Goal: Information Seeking & Learning: Learn about a topic

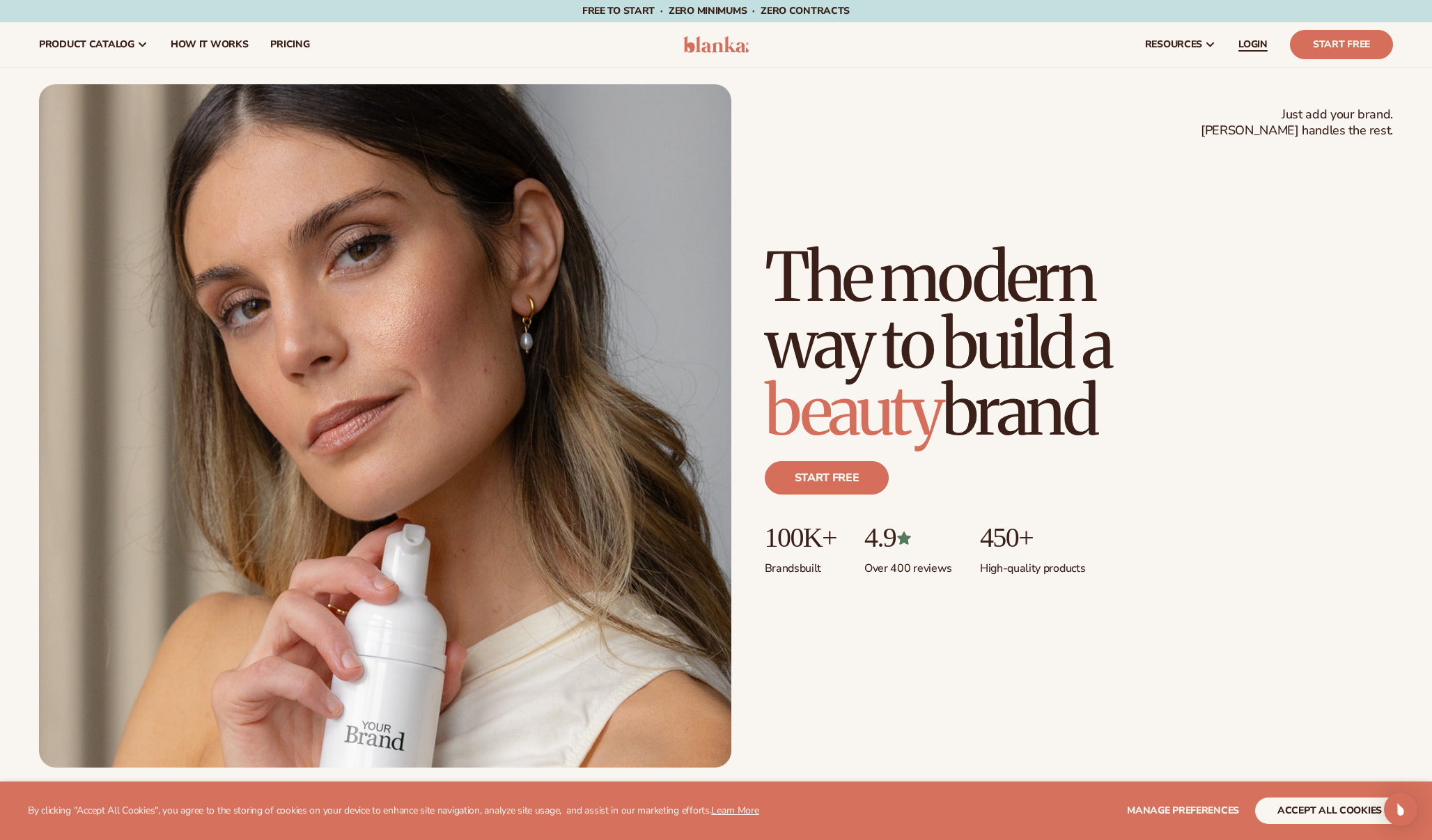
click at [1259, 47] on span "LOGIN" at bounding box center [1253, 44] width 29 height 11
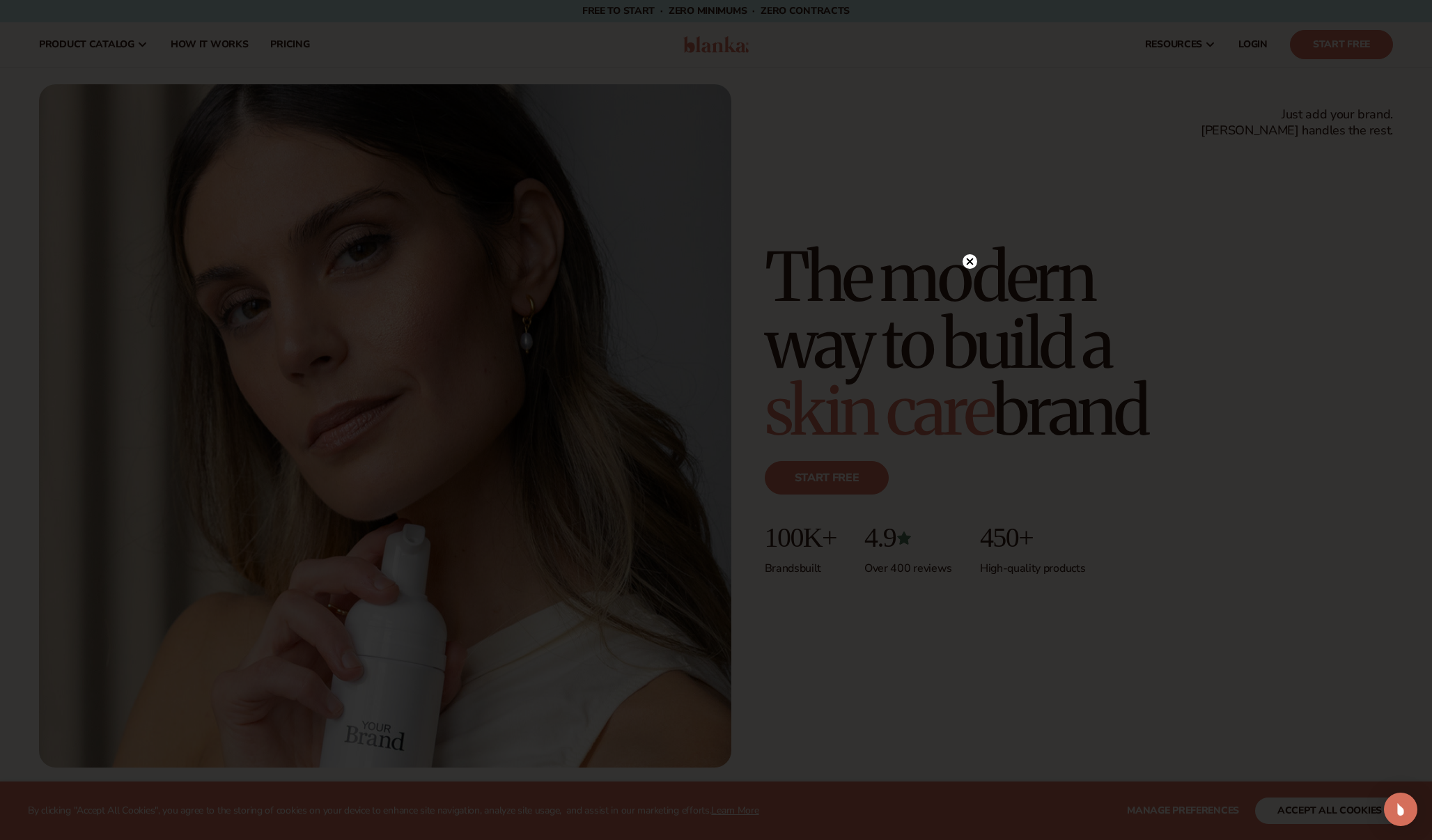
click at [974, 256] on circle at bounding box center [970, 262] width 14 height 14
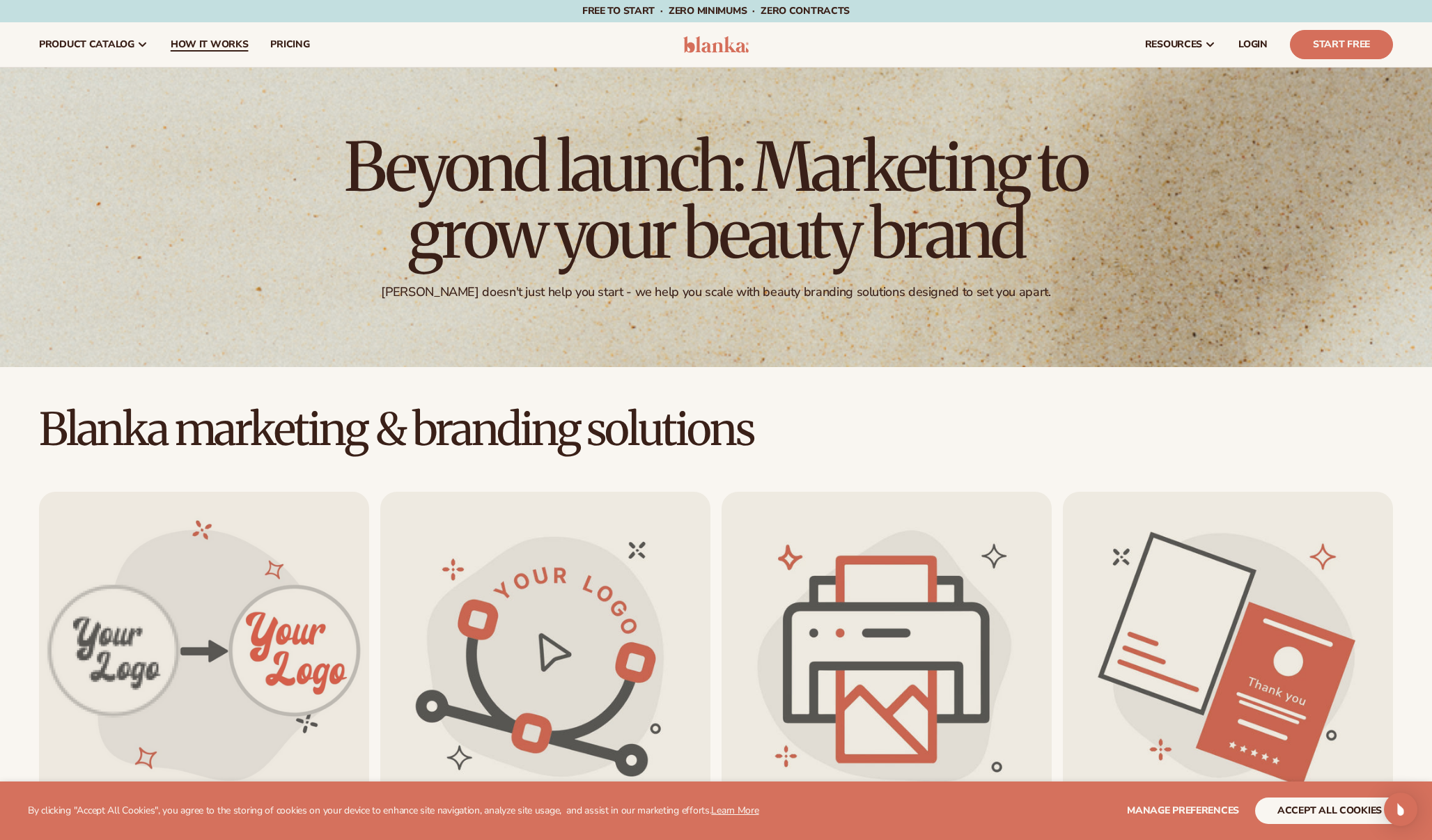
click at [219, 41] on span "How It Works" at bounding box center [209, 44] width 78 height 11
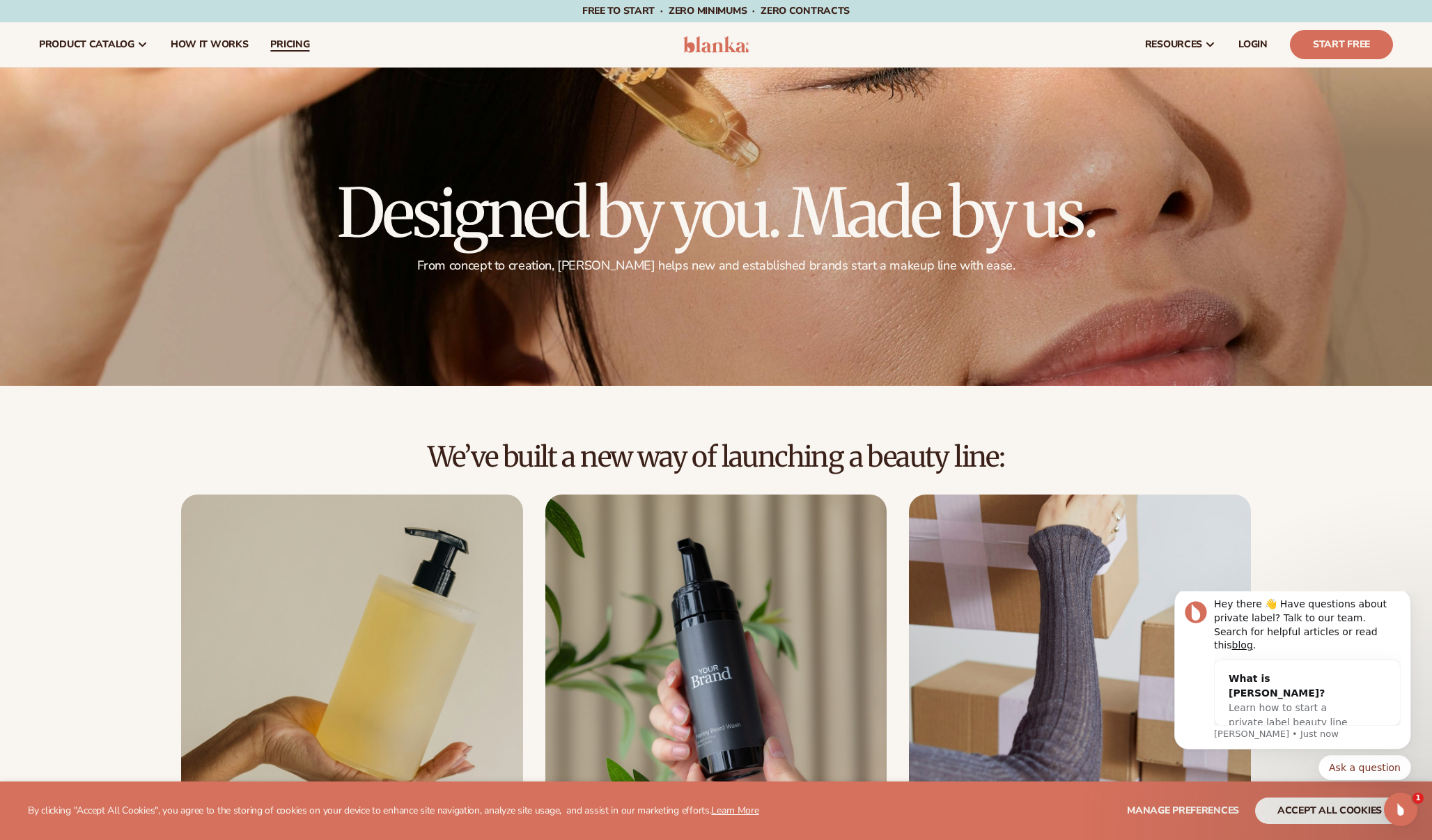
click at [285, 50] on span "pricing" at bounding box center [289, 44] width 39 height 11
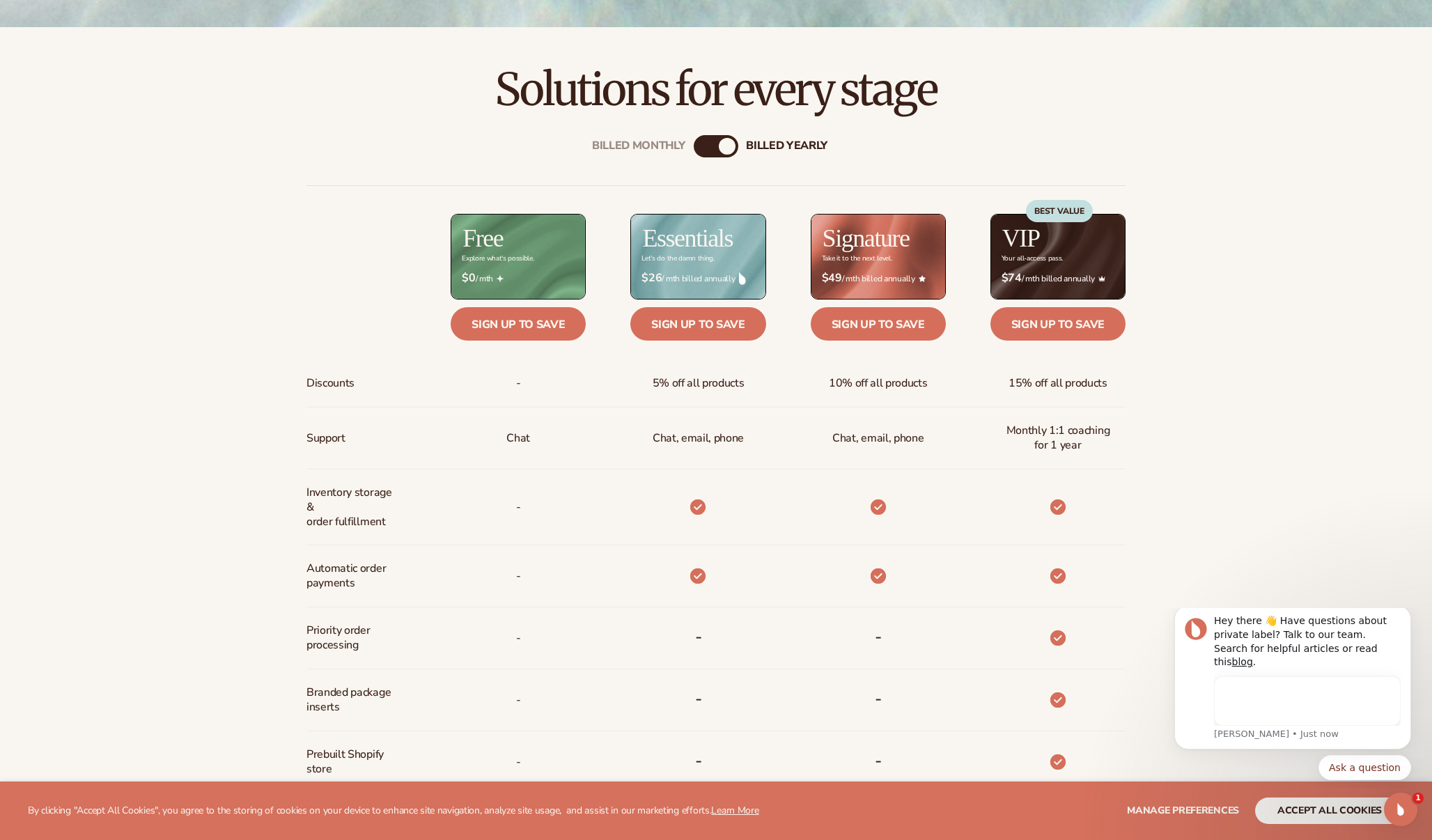
click at [714, 151] on div "Billed Monthly billed Yearly" at bounding box center [716, 146] width 44 height 22
click at [726, 146] on div "billed Yearly" at bounding box center [727, 146] width 17 height 17
drag, startPoint x: 726, startPoint y: 146, endPoint x: 702, endPoint y: 147, distance: 24.0
click at [702, 147] on div "Billed Monthly billed Yearly" at bounding box center [716, 146] width 44 height 22
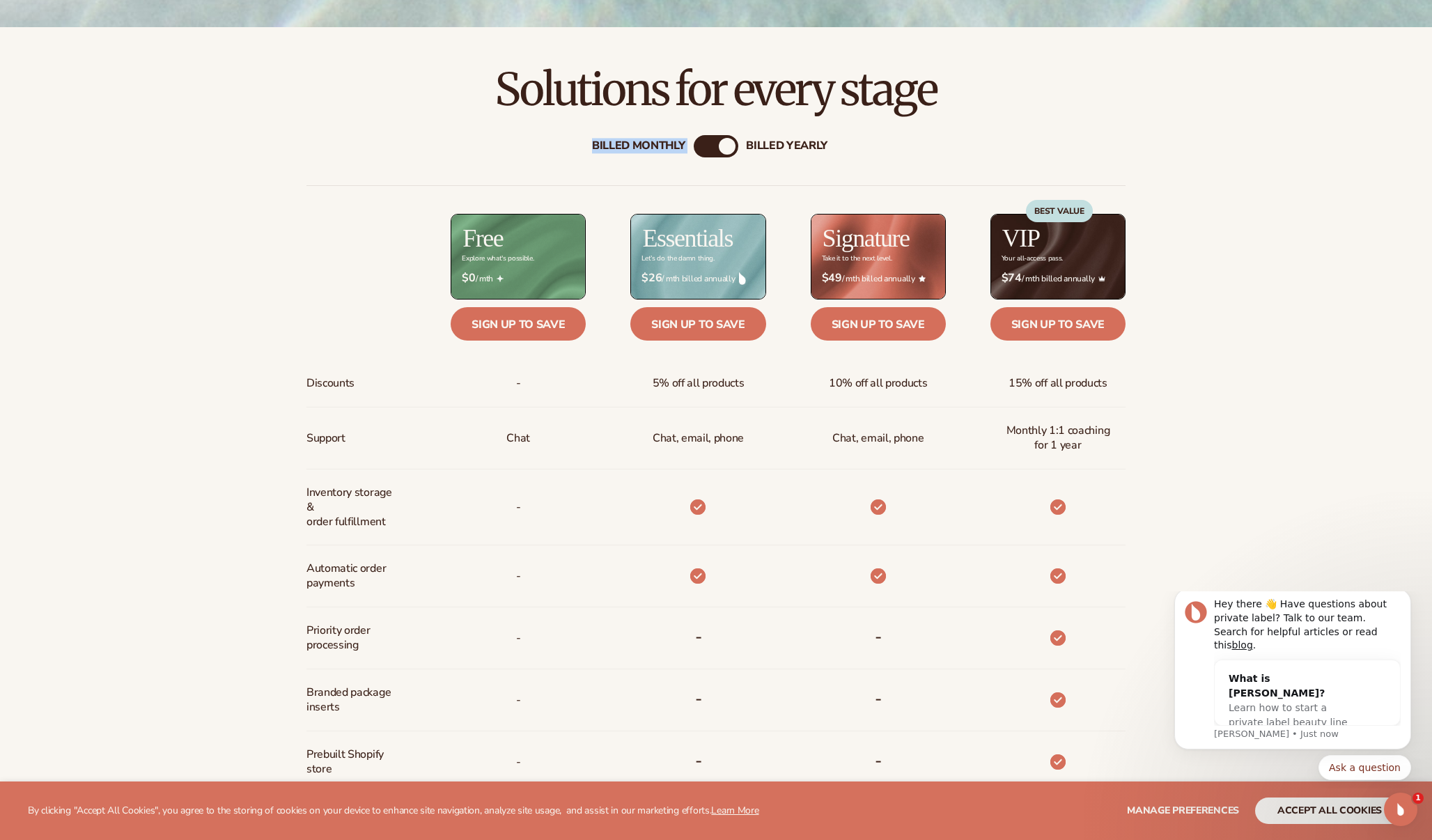
click at [631, 146] on div "Billed Monthly" at bounding box center [639, 147] width 94 height 13
click at [1231, 228] on div "Billed Monthly billed Yearly Billed Monthly billed Yearly Discounts Support Inv…" at bounding box center [716, 574] width 1432 height 923
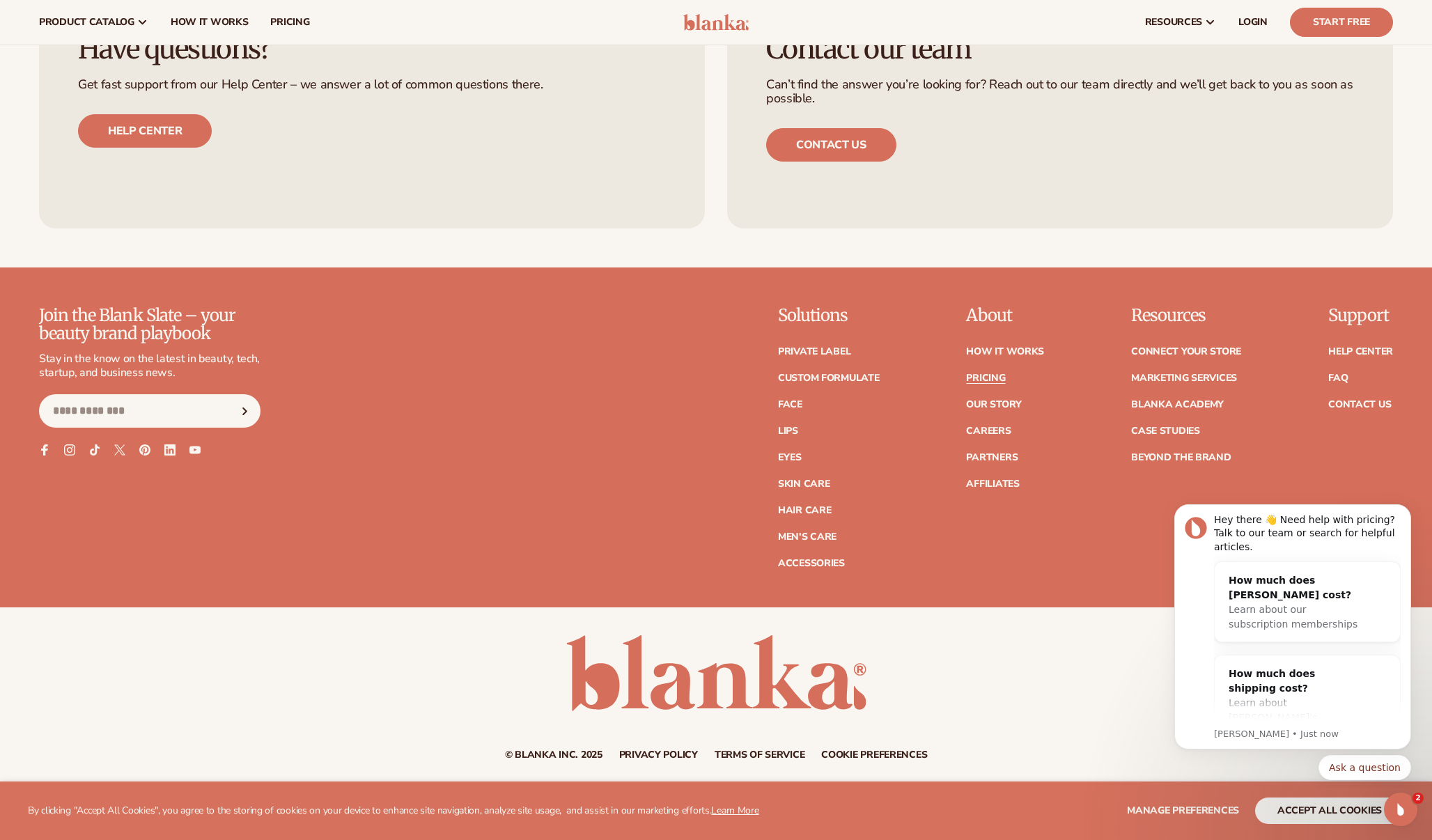
scroll to position [2986, 0]
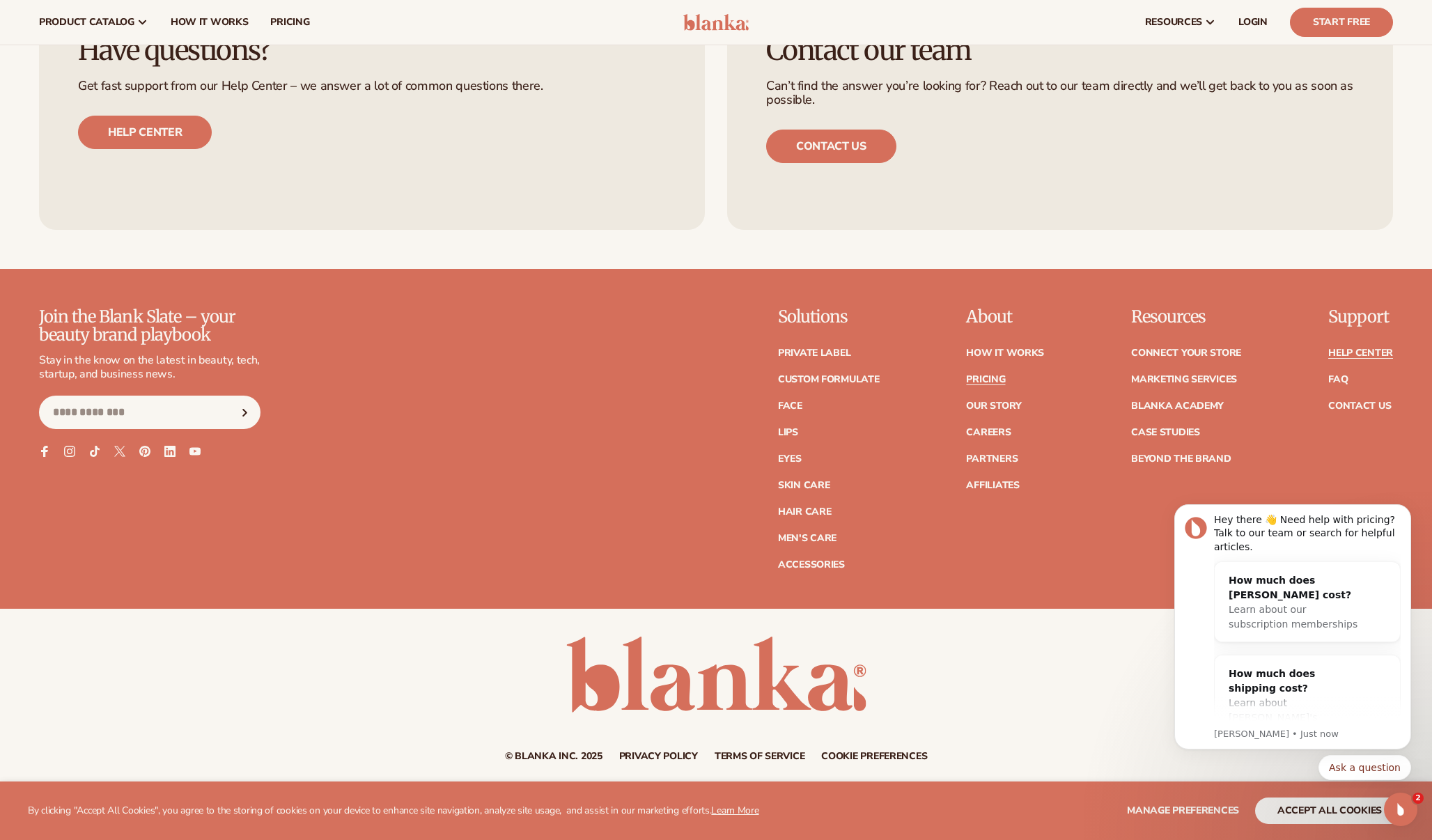
click at [1355, 348] on link "Help Center" at bounding box center [1361, 353] width 65 height 10
